Goal: Information Seeking & Learning: Find specific fact

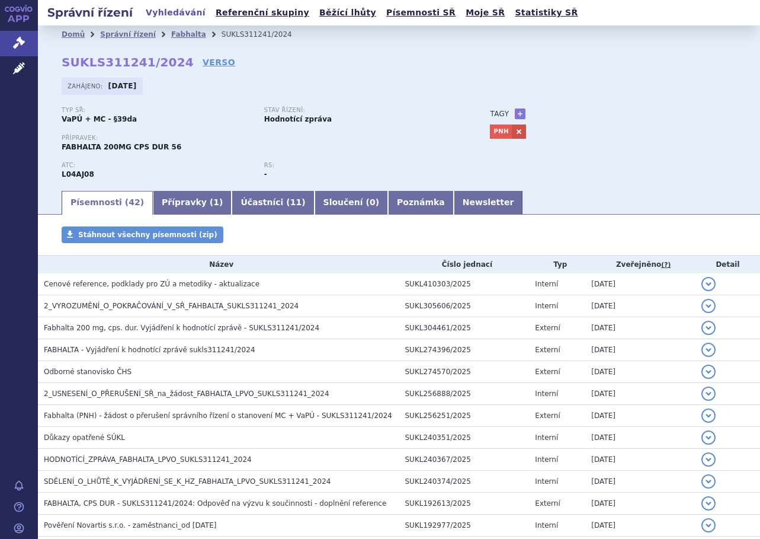
scroll to position [727, 0]
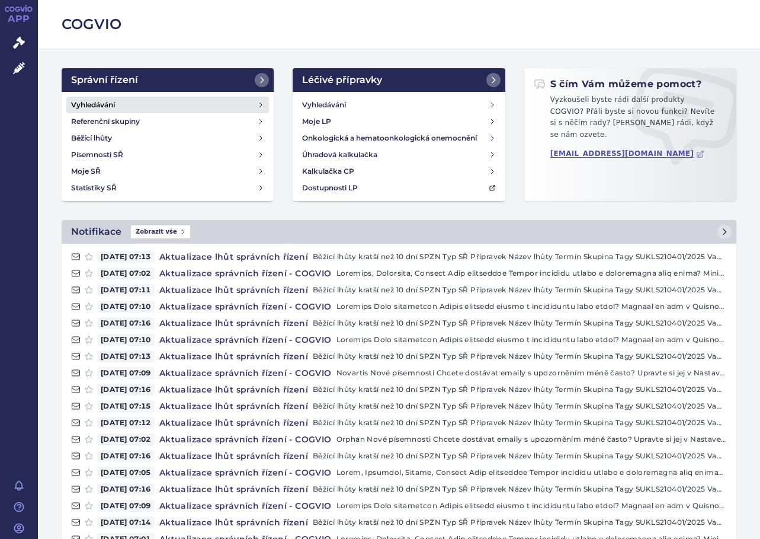
click at [135, 106] on link "Vyhledávání" at bounding box center [167, 105] width 203 height 17
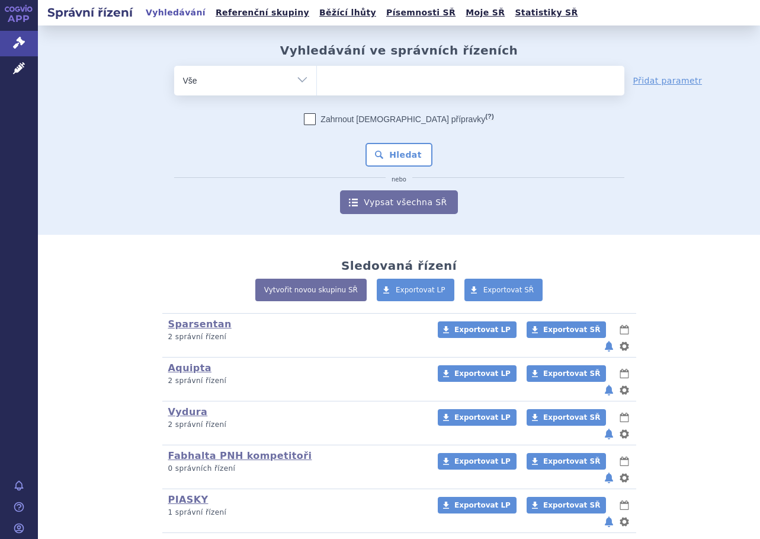
click at [376, 84] on ul at bounding box center [471, 78] width 308 height 25
click at [317, 84] on select at bounding box center [316, 80] width 1 height 30
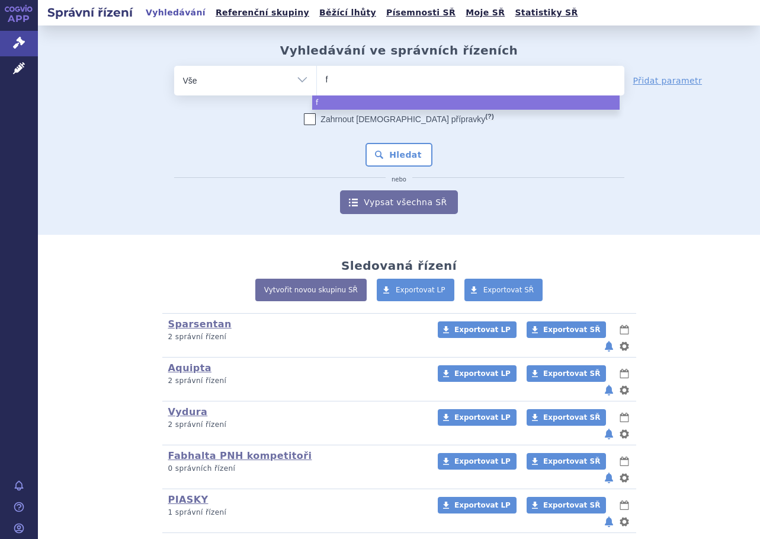
type input "fi"
type input "fils"
type input "filspa"
type input "filspari"
select select "filspari"
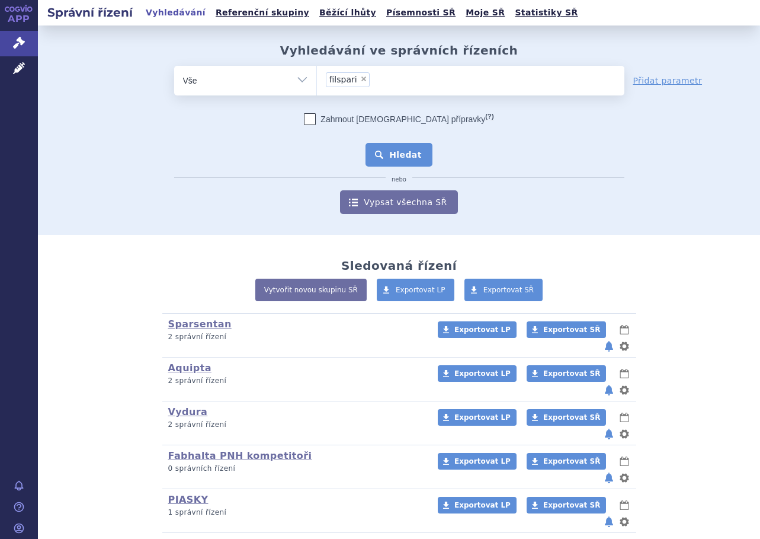
click at [395, 164] on button "Hledat" at bounding box center [399, 155] width 67 height 24
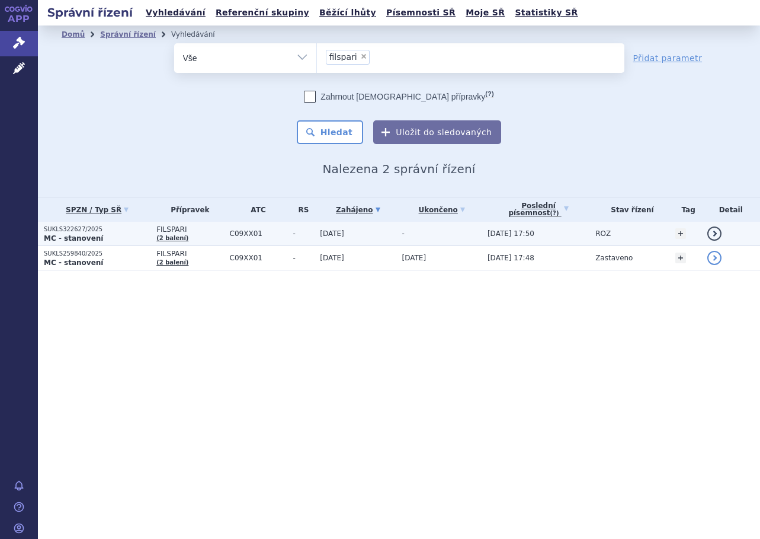
click at [386, 233] on td "[DATE]" at bounding box center [355, 234] width 82 height 24
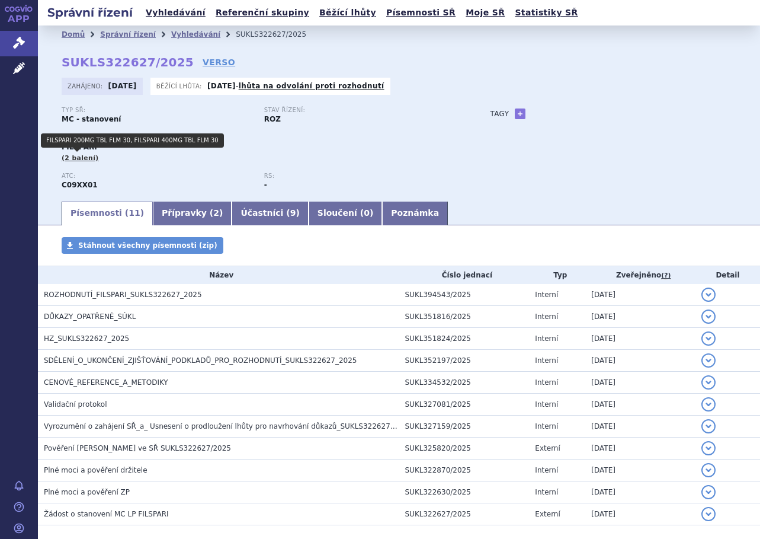
click at [75, 161] on span "(2 balení)" at bounding box center [80, 158] width 37 height 8
click at [75, 158] on span "(2 balení)" at bounding box center [80, 158] width 37 height 8
click at [76, 158] on span "(2 balení)" at bounding box center [80, 158] width 37 height 8
